Goal: Task Accomplishment & Management: Use online tool/utility

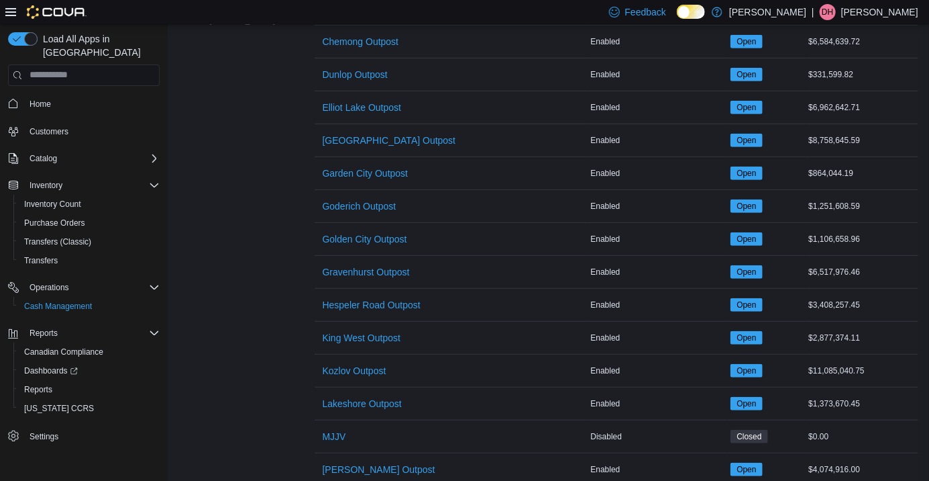
scroll to position [433, 0]
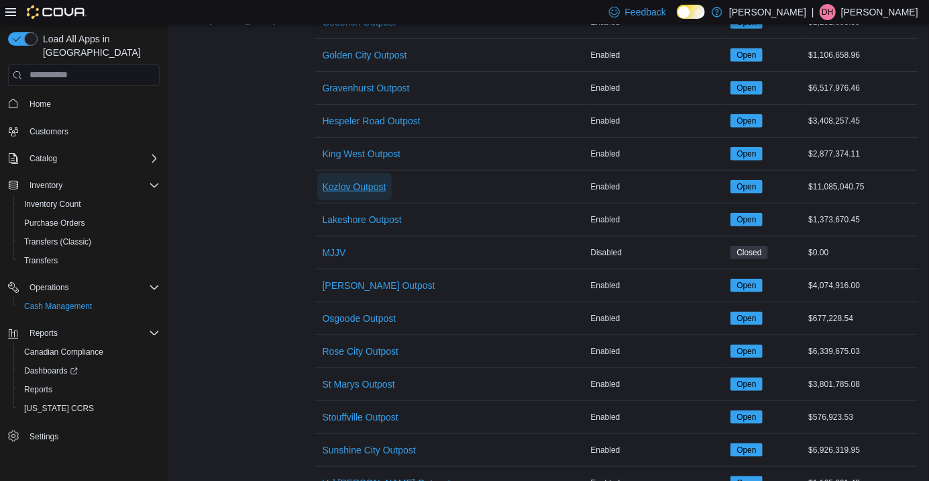
click at [356, 190] on span "Kozlov Outpost" at bounding box center [355, 186] width 64 height 13
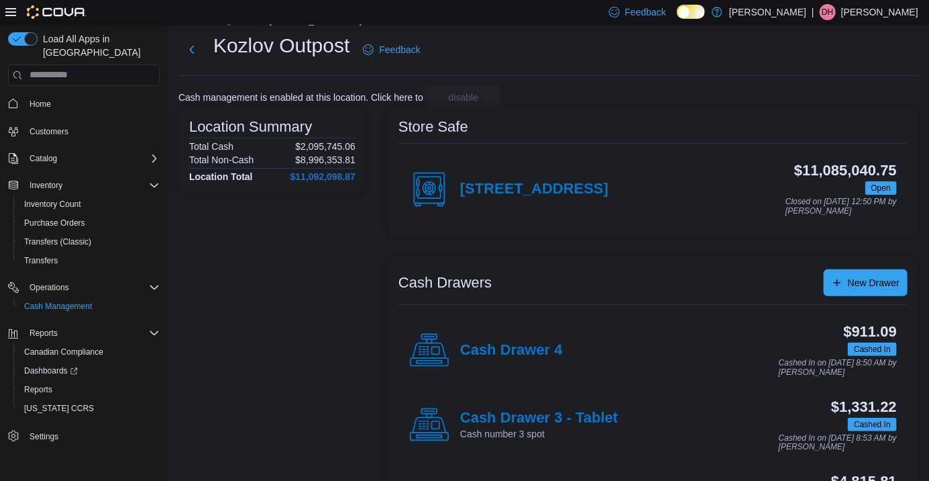
scroll to position [118, 0]
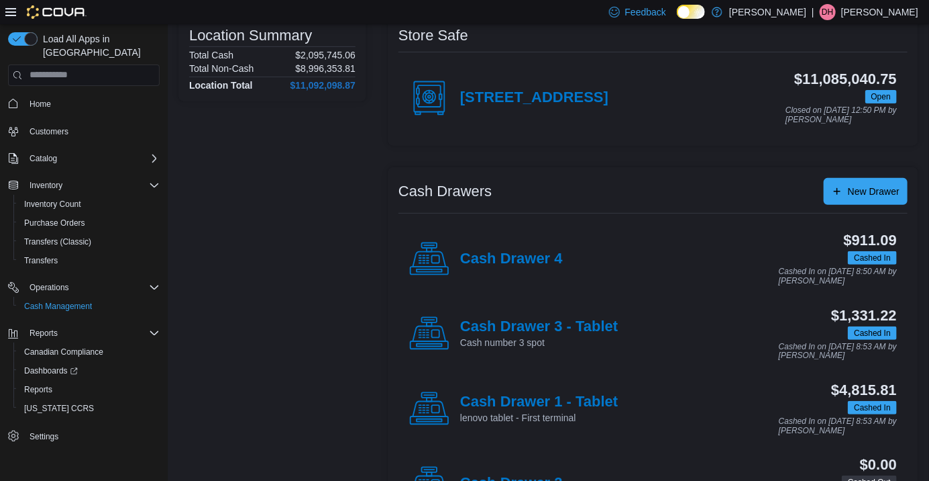
click at [580, 409] on h4 "Cash Drawer 1 - Tablet" at bounding box center [539, 401] width 158 height 17
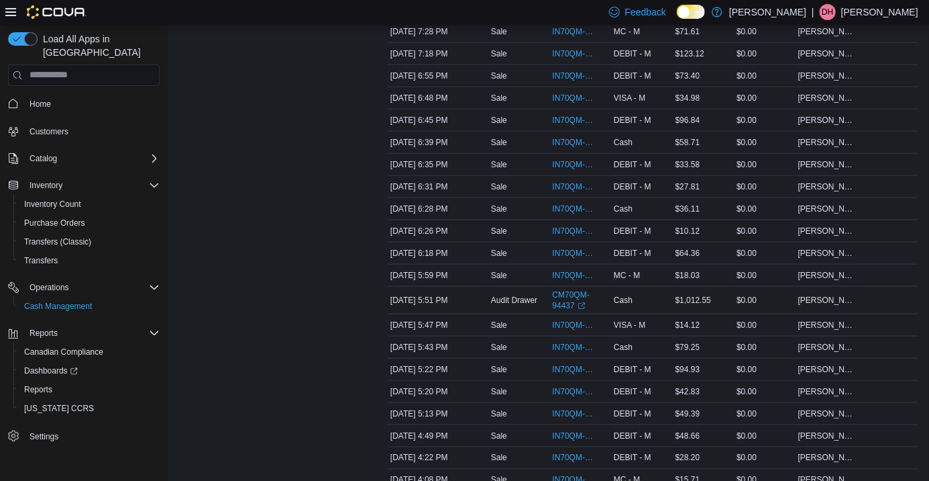
scroll to position [683, 0]
click at [572, 79] on span "IN70QM-1861891" at bounding box center [574, 76] width 43 height 11
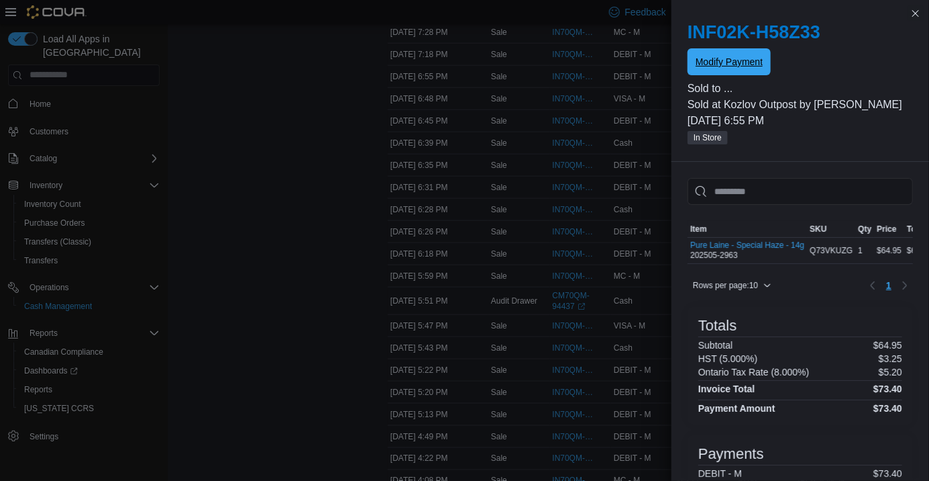
click at [751, 65] on span "Modify Payment" at bounding box center [729, 61] width 67 height 13
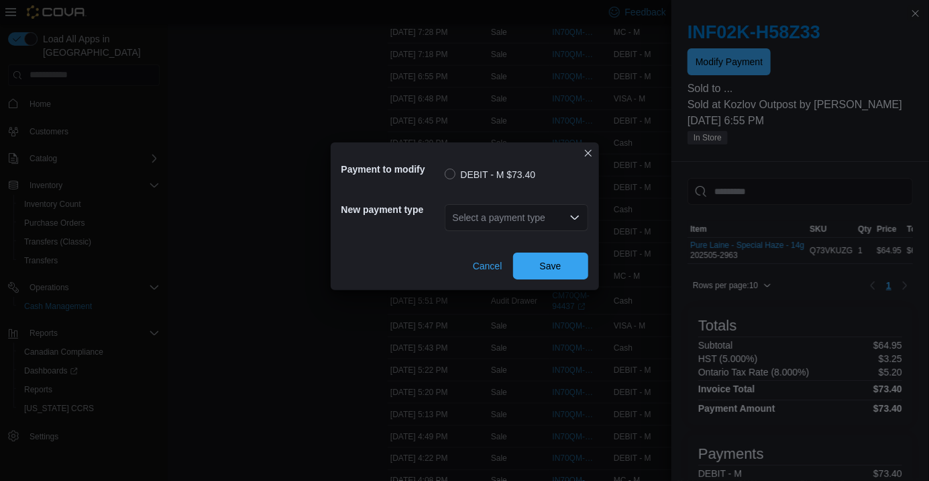
click at [530, 212] on div "Select a payment type" at bounding box center [517, 217] width 144 height 27
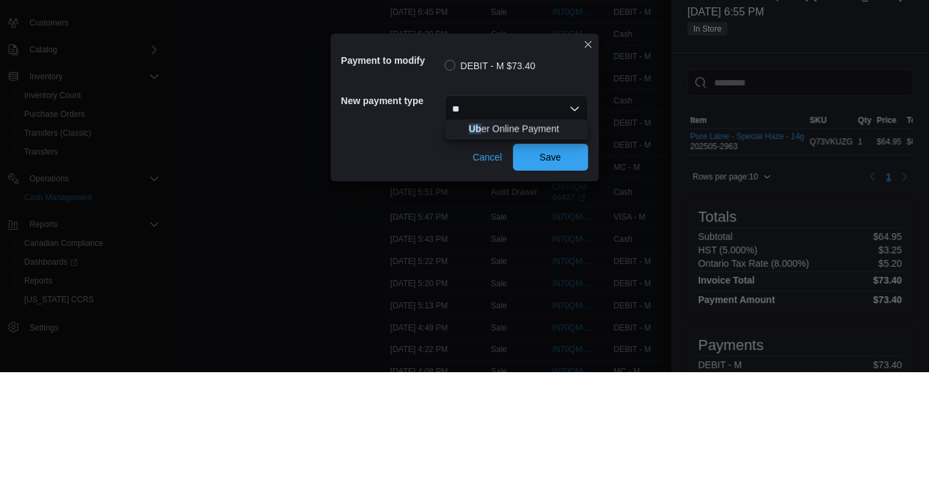
scroll to position [0, 0]
type input "*"
type input "**"
click at [504, 236] on span "VI SA - M" at bounding box center [524, 237] width 111 height 13
click at [565, 266] on span "Save" at bounding box center [550, 265] width 59 height 27
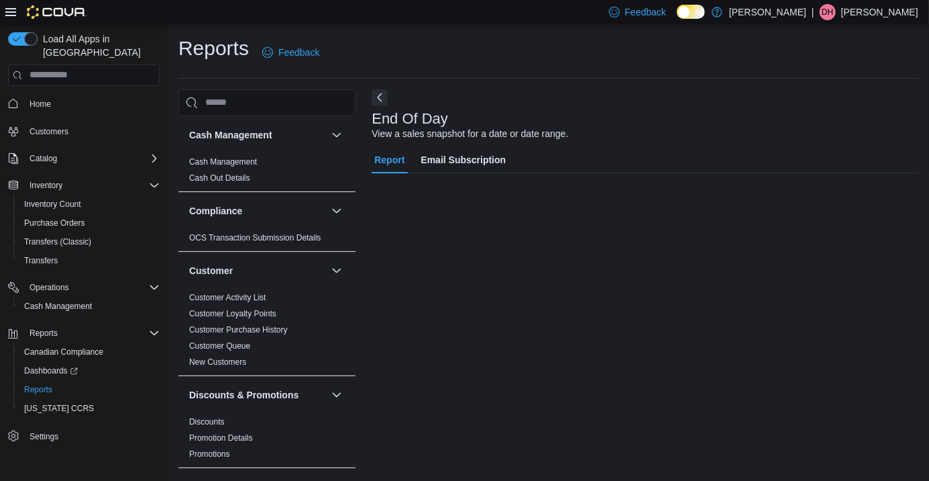
scroll to position [31, 0]
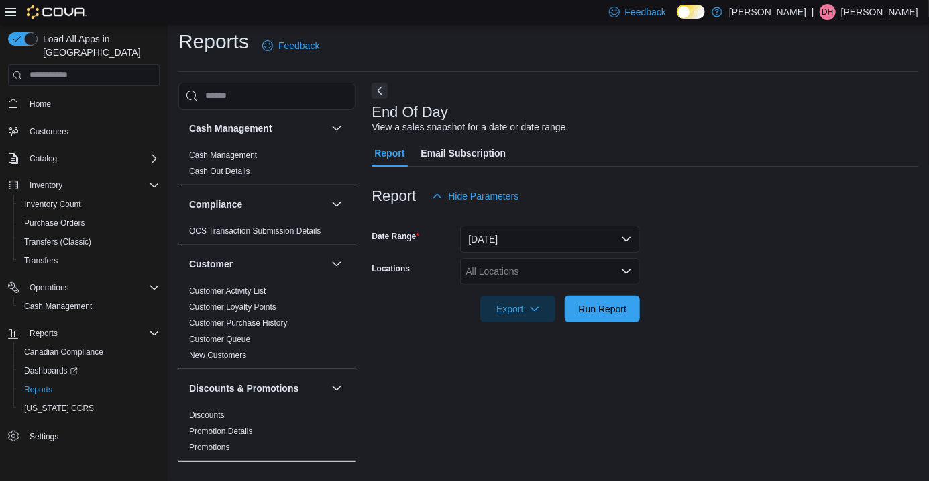
click at [515, 258] on div "All Locations" at bounding box center [550, 271] width 180 height 27
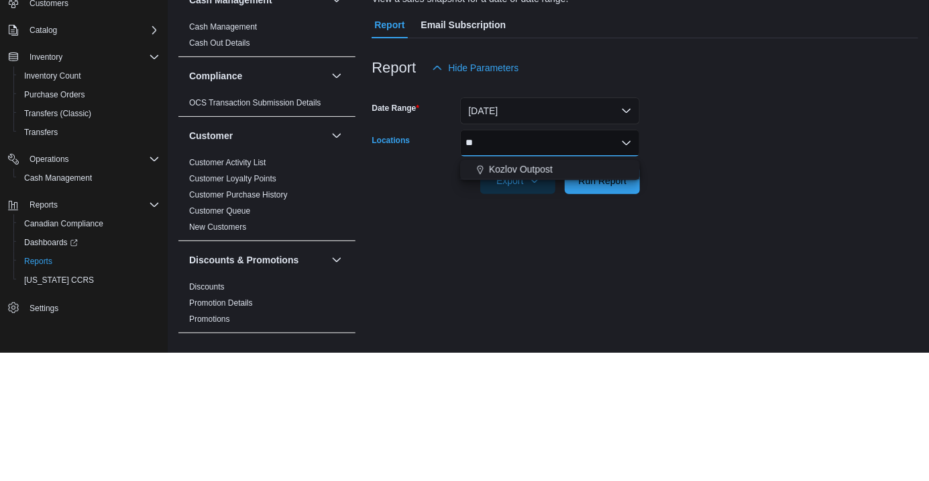
scroll to position [0, 0]
type input "**"
click at [531, 291] on span "Kozlov Outpost" at bounding box center [521, 297] width 64 height 13
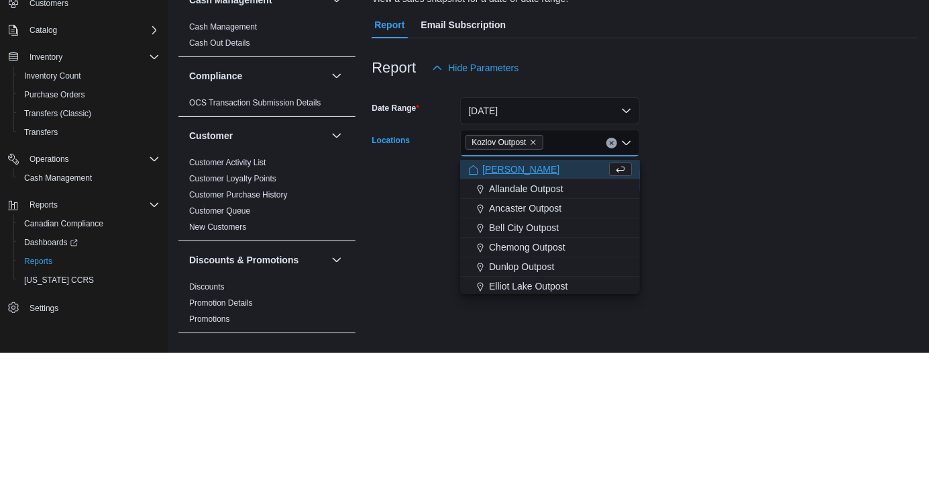
click at [725, 285] on form "Date Range [DATE] Locations Kozlov Outpost Combo box. Selected. Kozlov Outpost.…" at bounding box center [645, 265] width 547 height 113
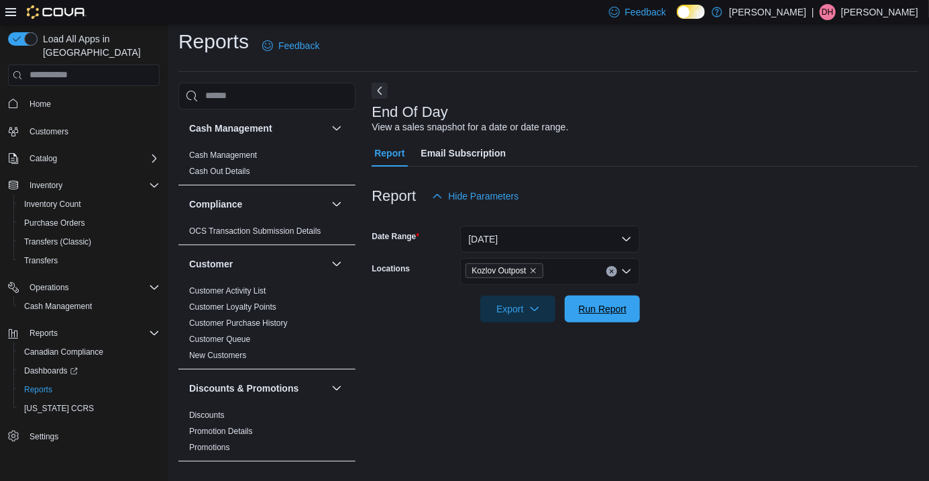
click at [596, 302] on span "Run Report" at bounding box center [603, 308] width 48 height 13
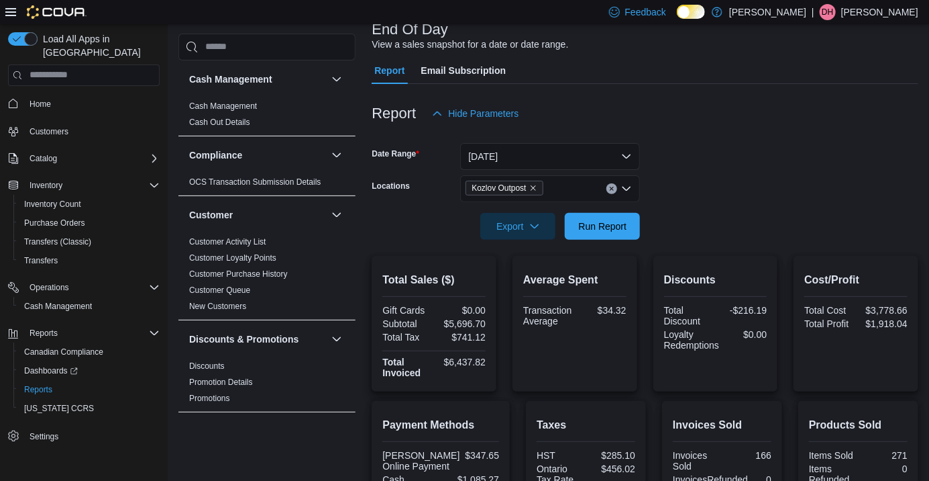
scroll to position [90, 0]
click at [609, 239] on span "Run Report" at bounding box center [602, 225] width 59 height 27
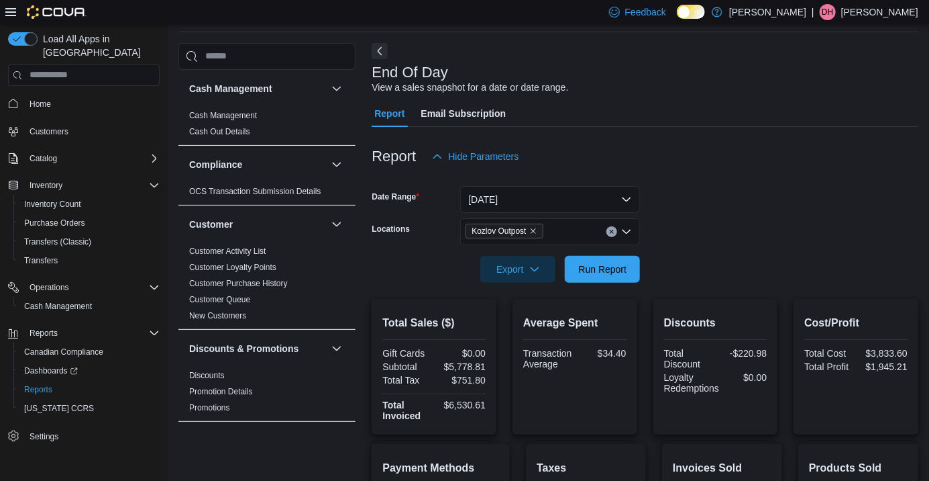
scroll to position [0, 0]
